Goal: Information Seeking & Learning: Learn about a topic

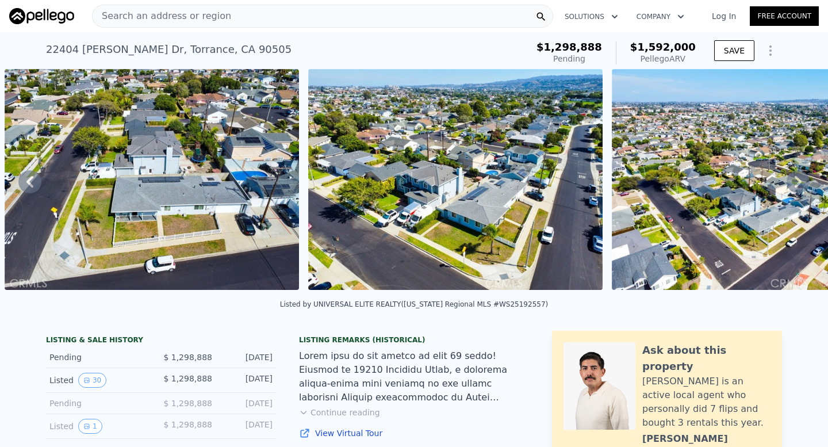
click at [252, 14] on div "Search an address or region" at bounding box center [322, 16] width 461 height 23
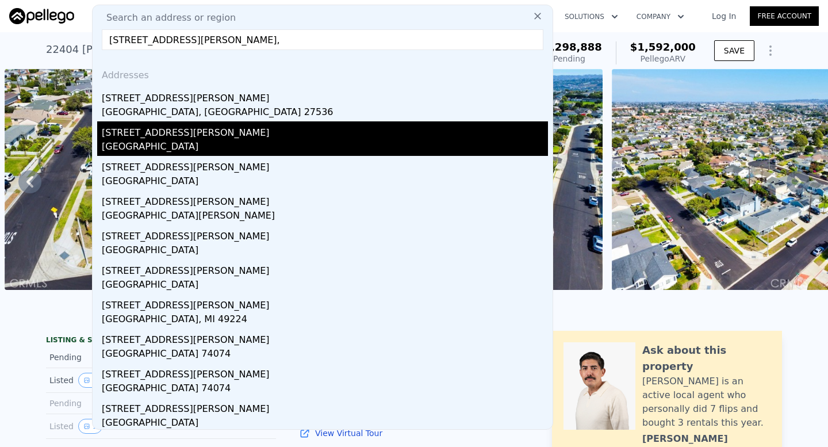
type input "920 burr st,"
click at [144, 152] on div "Corona, CA 92882" at bounding box center [325, 148] width 446 height 16
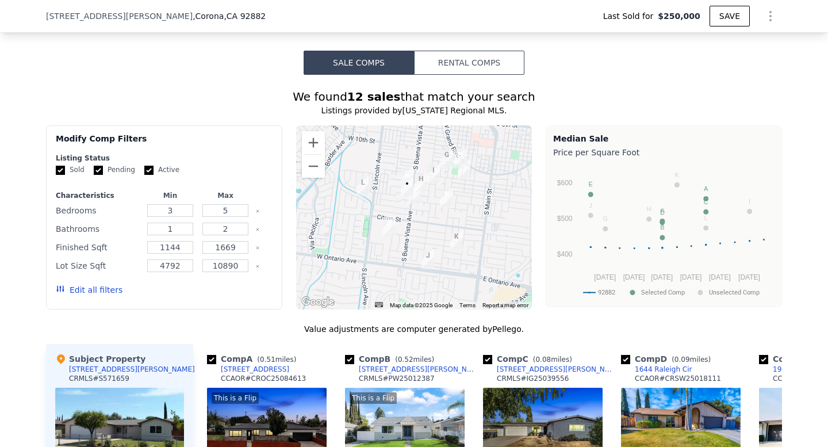
scroll to position [936, 0]
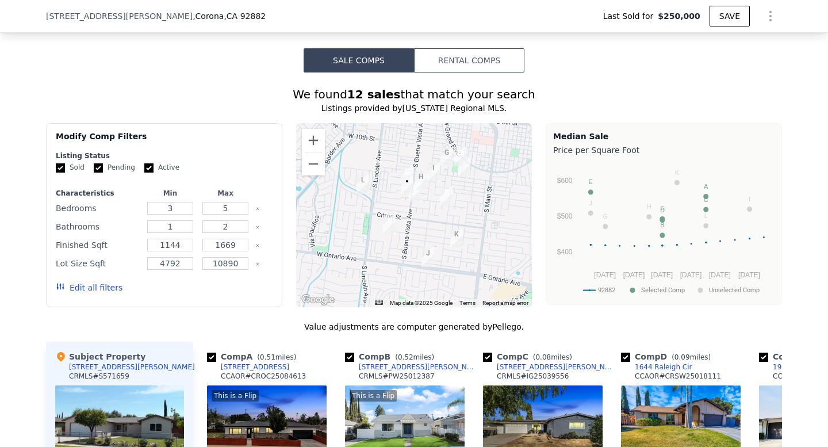
click at [385, 190] on div at bounding box center [414, 215] width 236 height 184
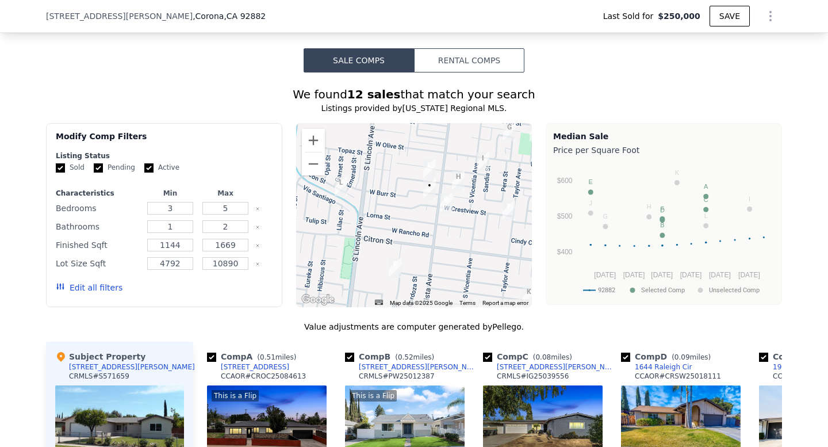
click at [398, 200] on div at bounding box center [414, 215] width 236 height 184
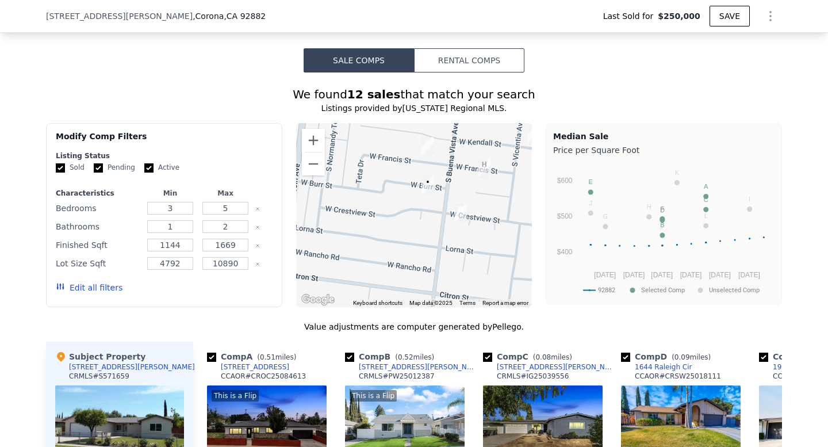
drag, startPoint x: 445, startPoint y: 201, endPoint x: 409, endPoint y: 201, distance: 36.8
click at [409, 201] on div at bounding box center [414, 215] width 236 height 184
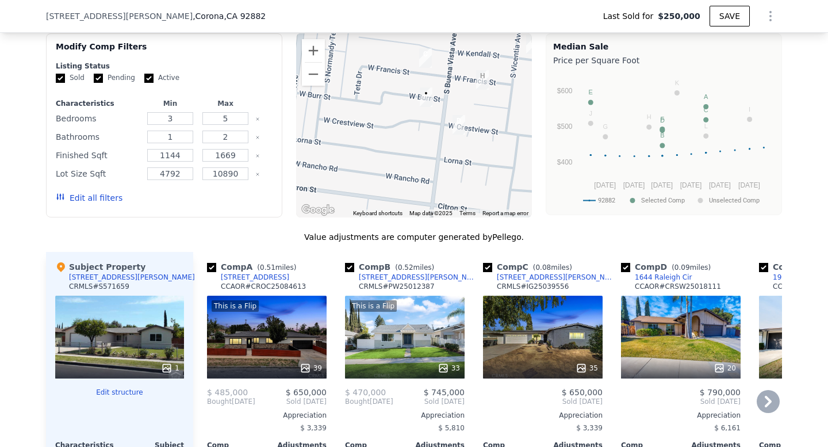
scroll to position [1030, 0]
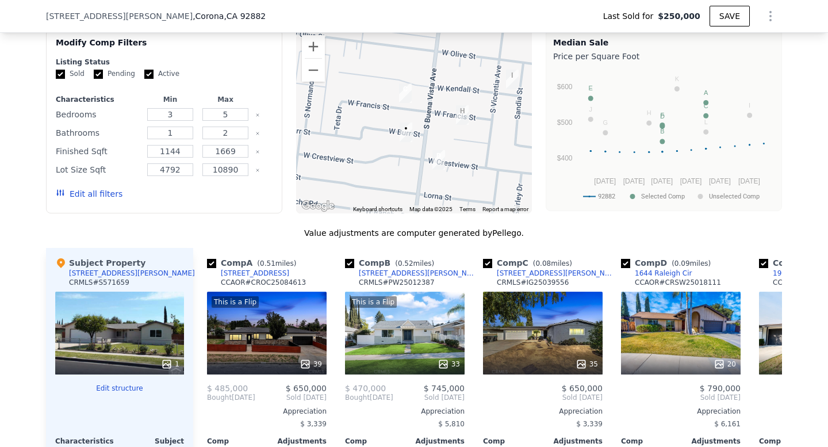
drag, startPoint x: 452, startPoint y: 186, endPoint x: 431, endPoint y: 228, distance: 47.3
click at [431, 228] on div "We found 12 sales that match your search Listings provided by California Region…" at bounding box center [414, 316] width 736 height 646
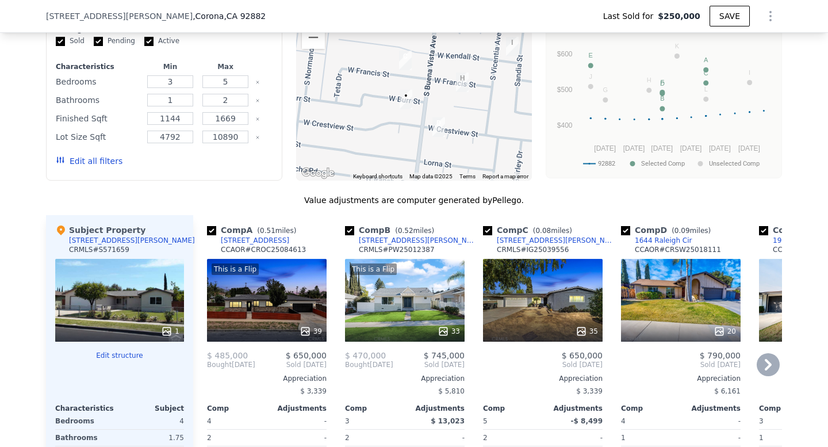
scroll to position [1064, 0]
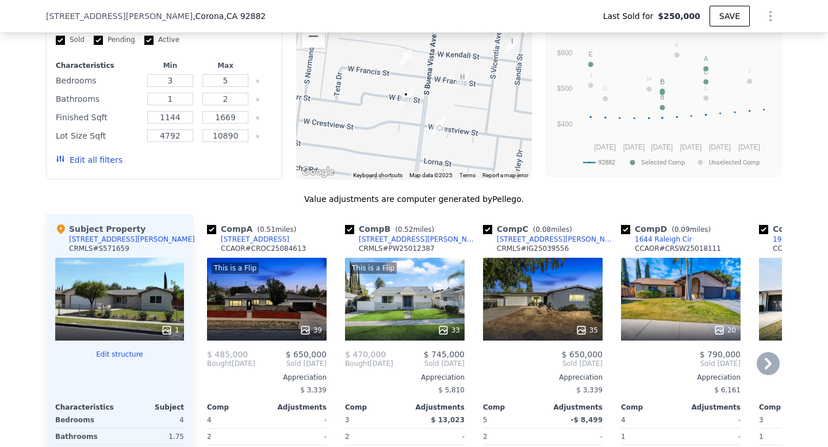
click at [525, 294] on div "35" at bounding box center [543, 299] width 120 height 83
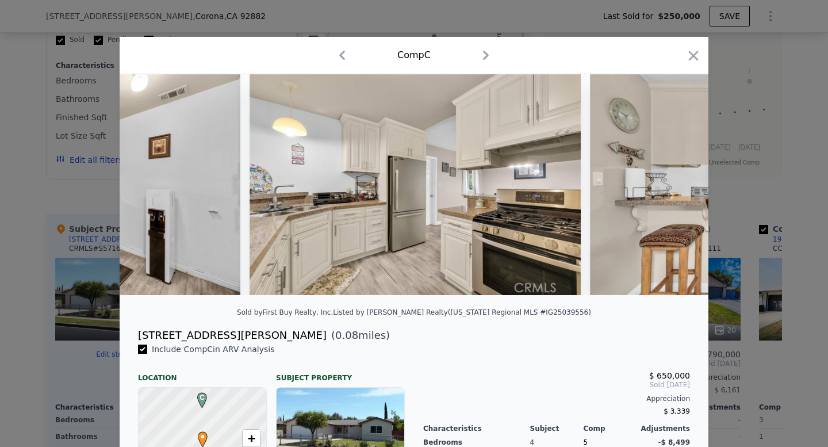
scroll to position [0, 3641]
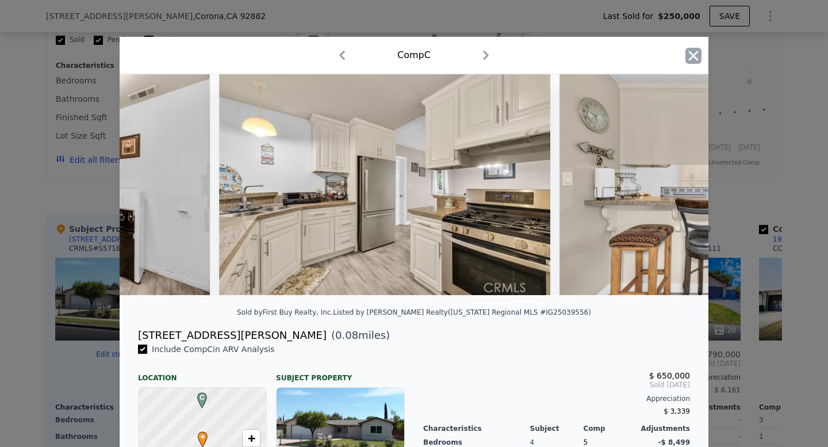
click at [693, 49] on icon "button" at bounding box center [693, 56] width 16 height 16
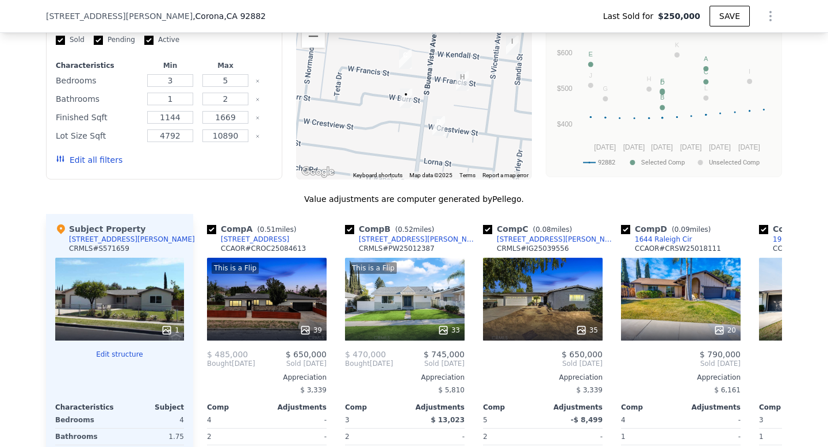
scroll to position [0, 22]
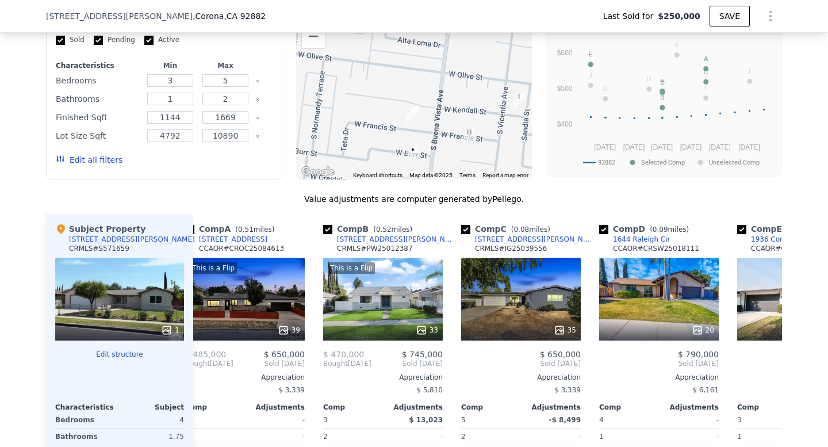
drag, startPoint x: 471, startPoint y: 98, endPoint x: 478, endPoint y: 158, distance: 59.6
click at [478, 158] on div at bounding box center [414, 87] width 236 height 184
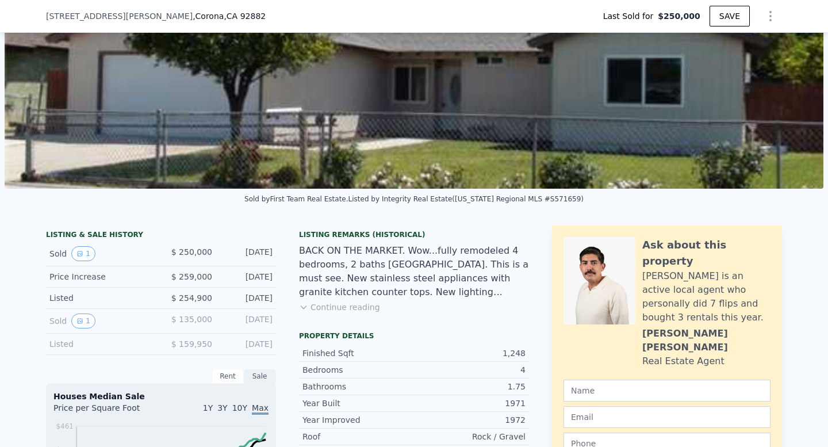
scroll to position [0, 0]
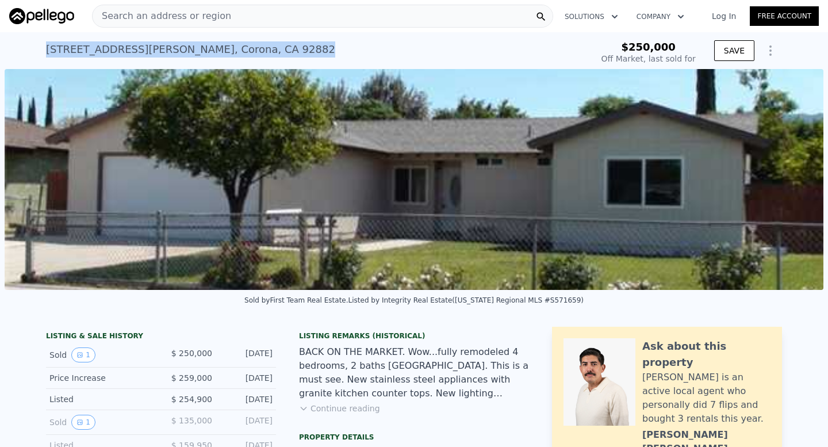
drag, startPoint x: 45, startPoint y: 44, endPoint x: 225, endPoint y: 66, distance: 180.7
click at [225, 66] on div "920 Burr St , Corona , CA 92882 Sold Aug 2009 for $250k $250,000 Off Market, la…" at bounding box center [414, 50] width 828 height 37
copy div "920 Burr St , Corona , CA 92882"
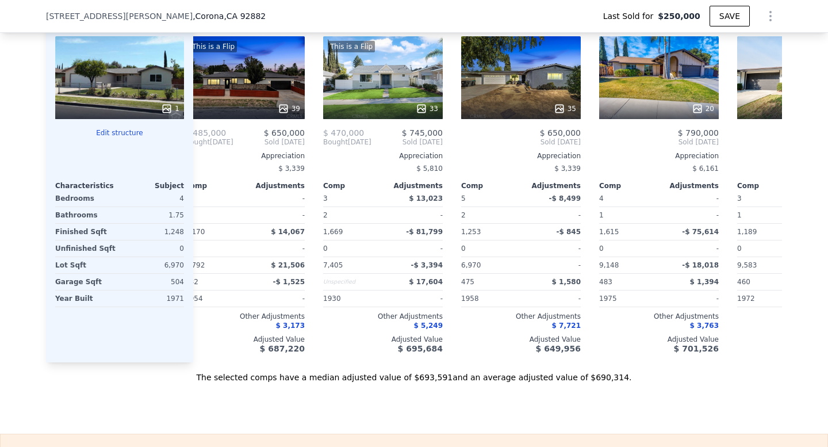
scroll to position [1265, 0]
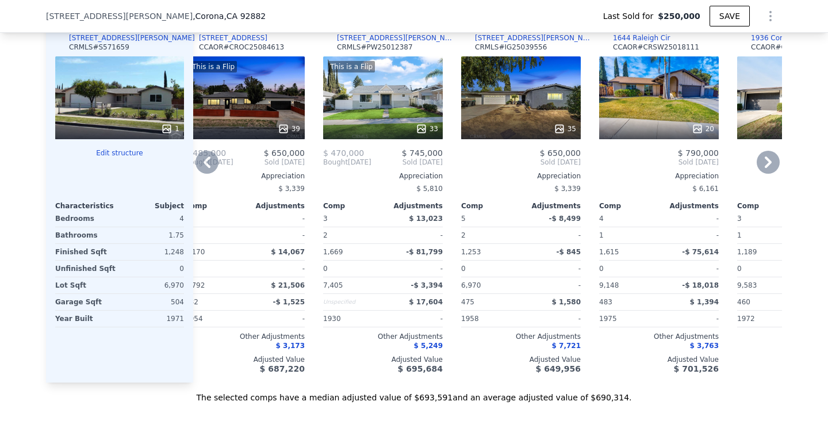
click at [274, 117] on div "This is a Flip 39" at bounding box center [245, 97] width 120 height 83
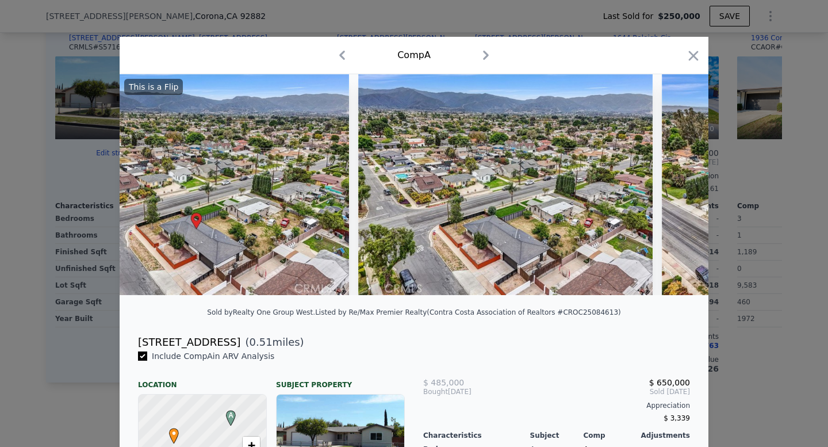
scroll to position [0, 6851]
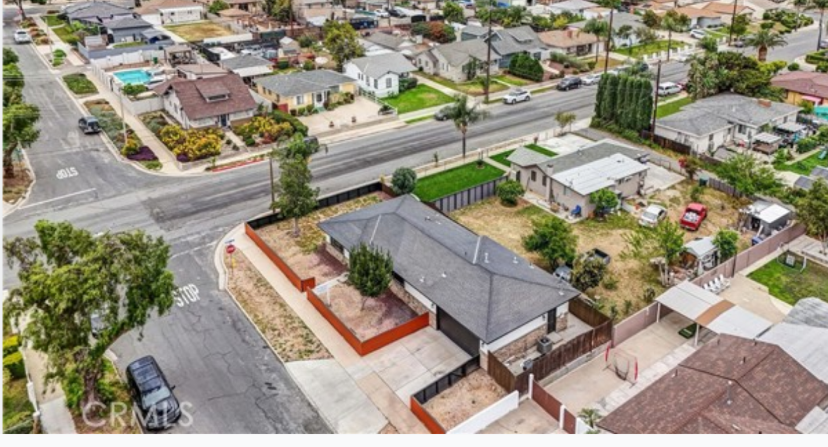
click at [501, 235] on img at bounding box center [483, 184] width 294 height 221
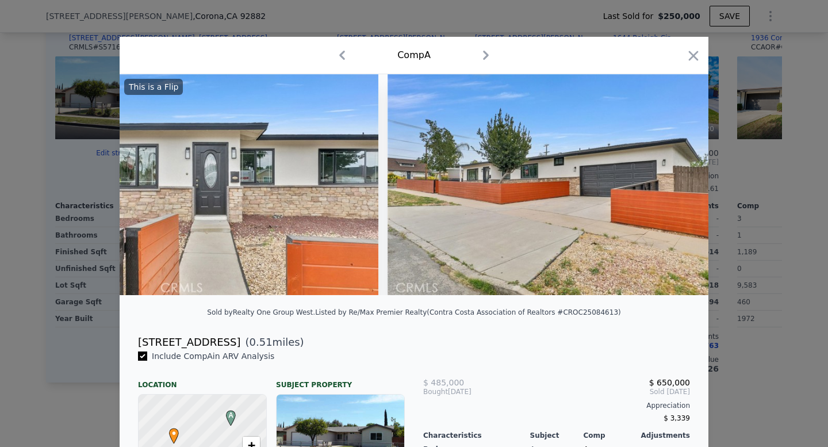
scroll to position [0, 10671]
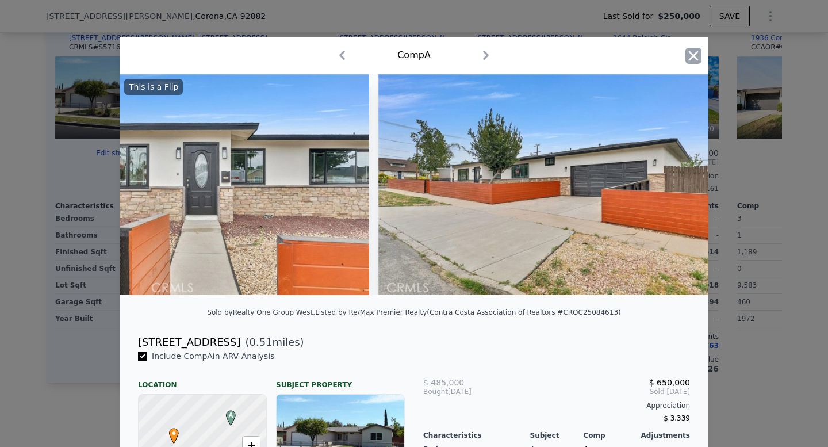
click at [693, 53] on icon "button" at bounding box center [693, 56] width 16 height 16
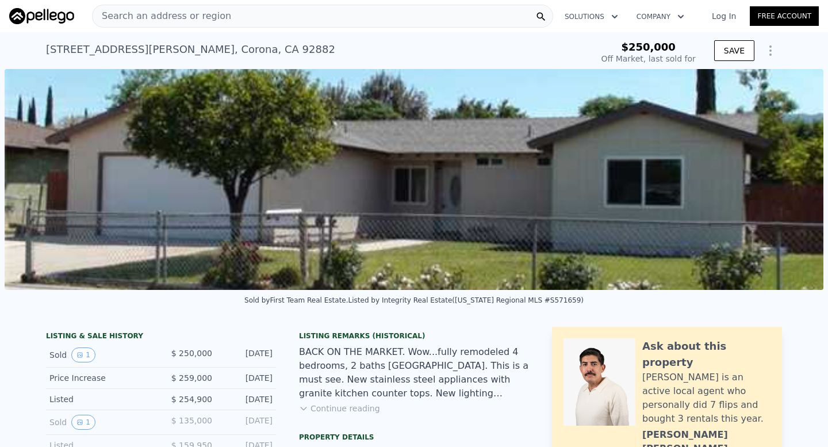
type input "$ 689,000"
type input "$ 383,987"
